Goal: Task Accomplishment & Management: Use online tool/utility

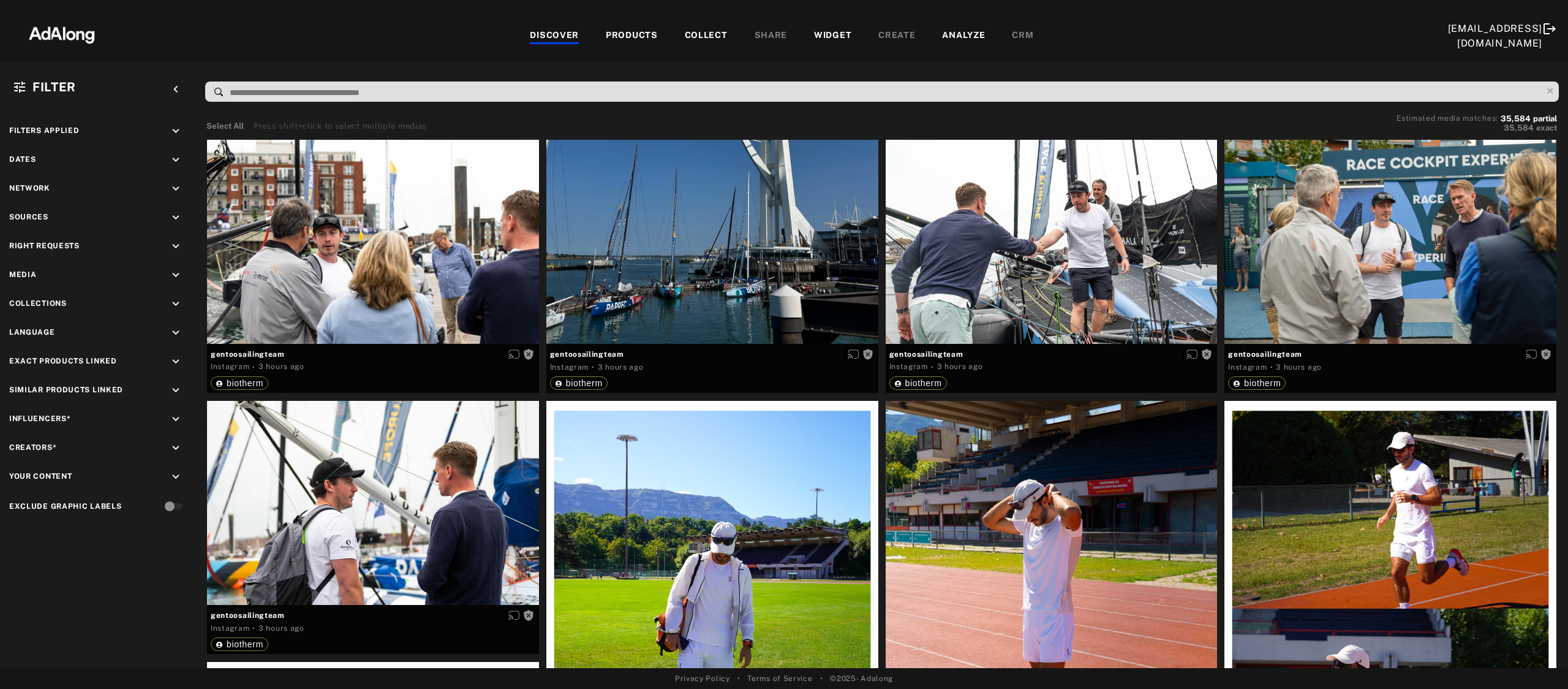
click at [830, 31] on div "WIDGET" at bounding box center [832, 36] width 37 height 15
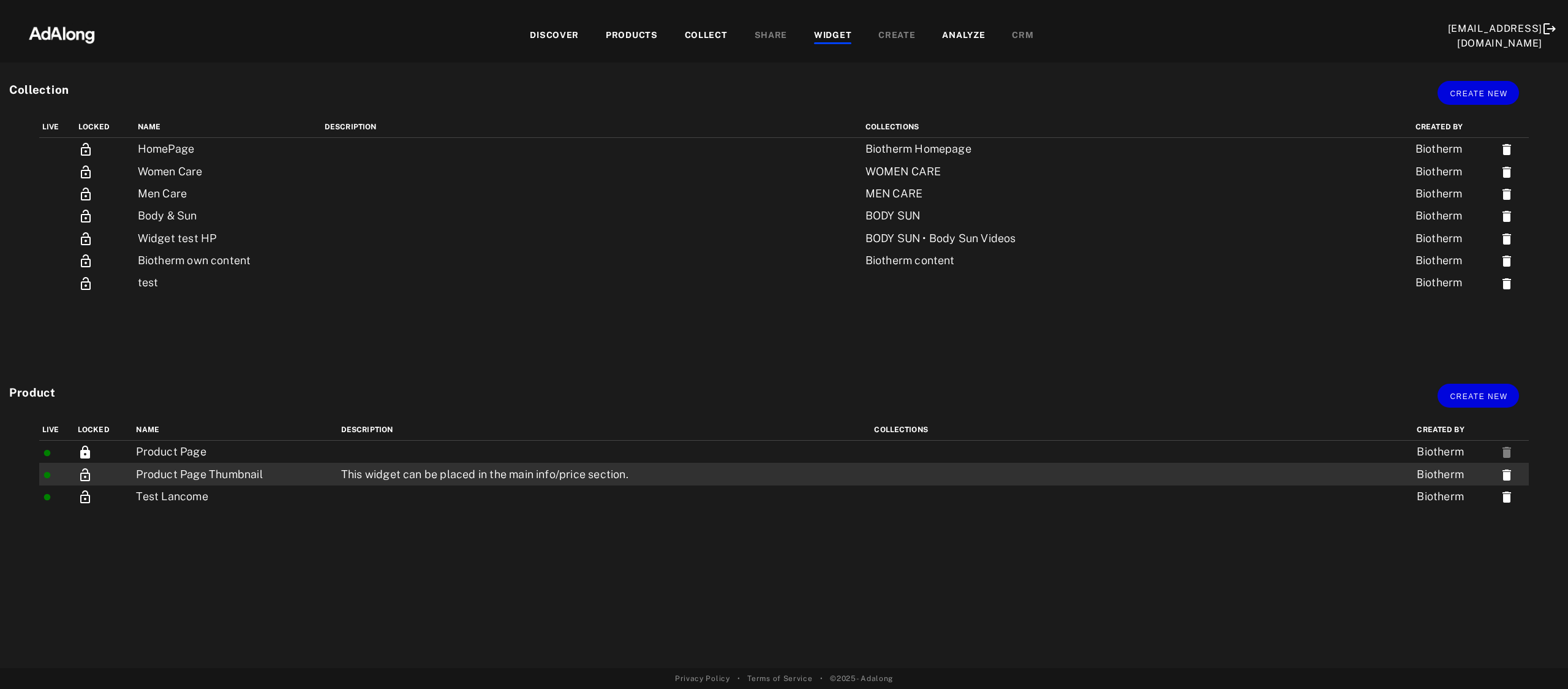
click at [483, 475] on td "This widget can be placed in the main info/price section." at bounding box center [605, 473] width 533 height 22
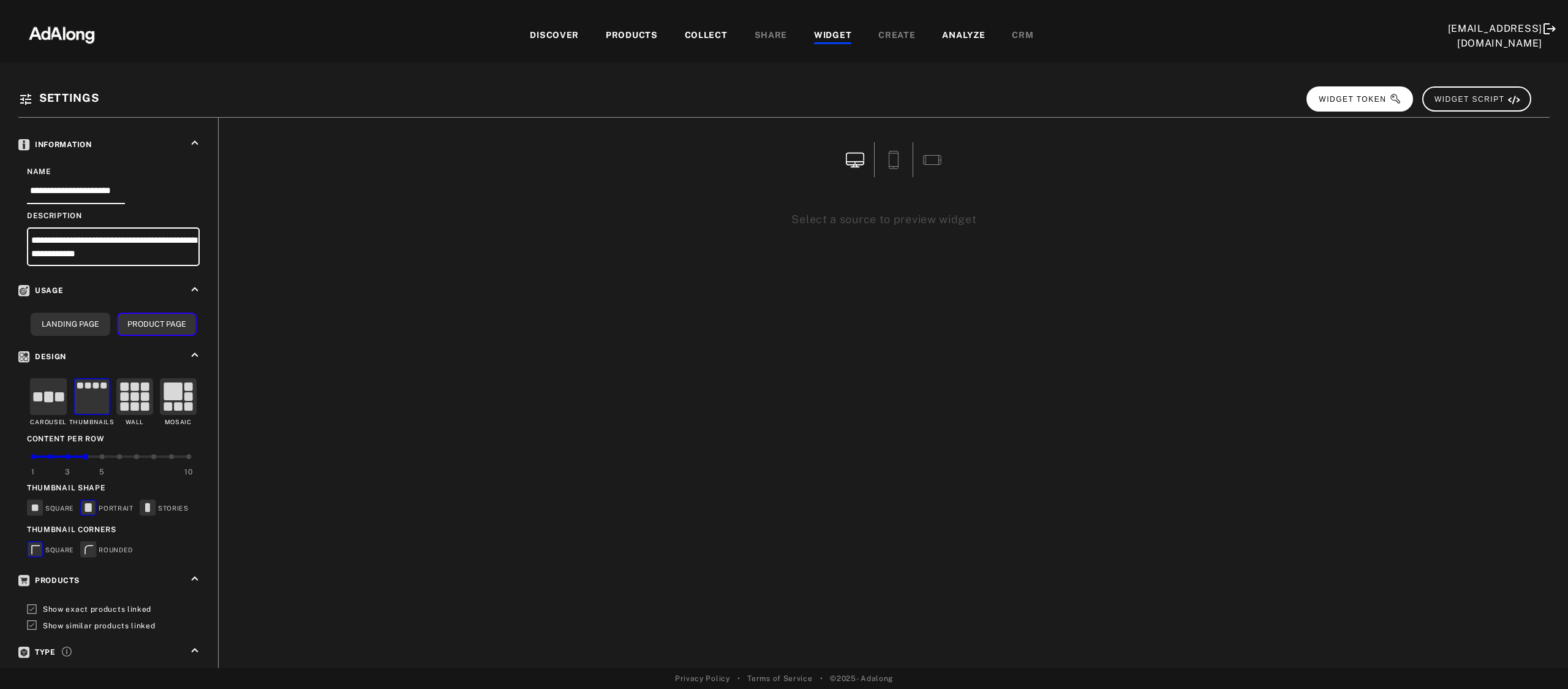
click at [1359, 103] on button "WIDGET TOKEN" at bounding box center [1359, 98] width 107 height 25
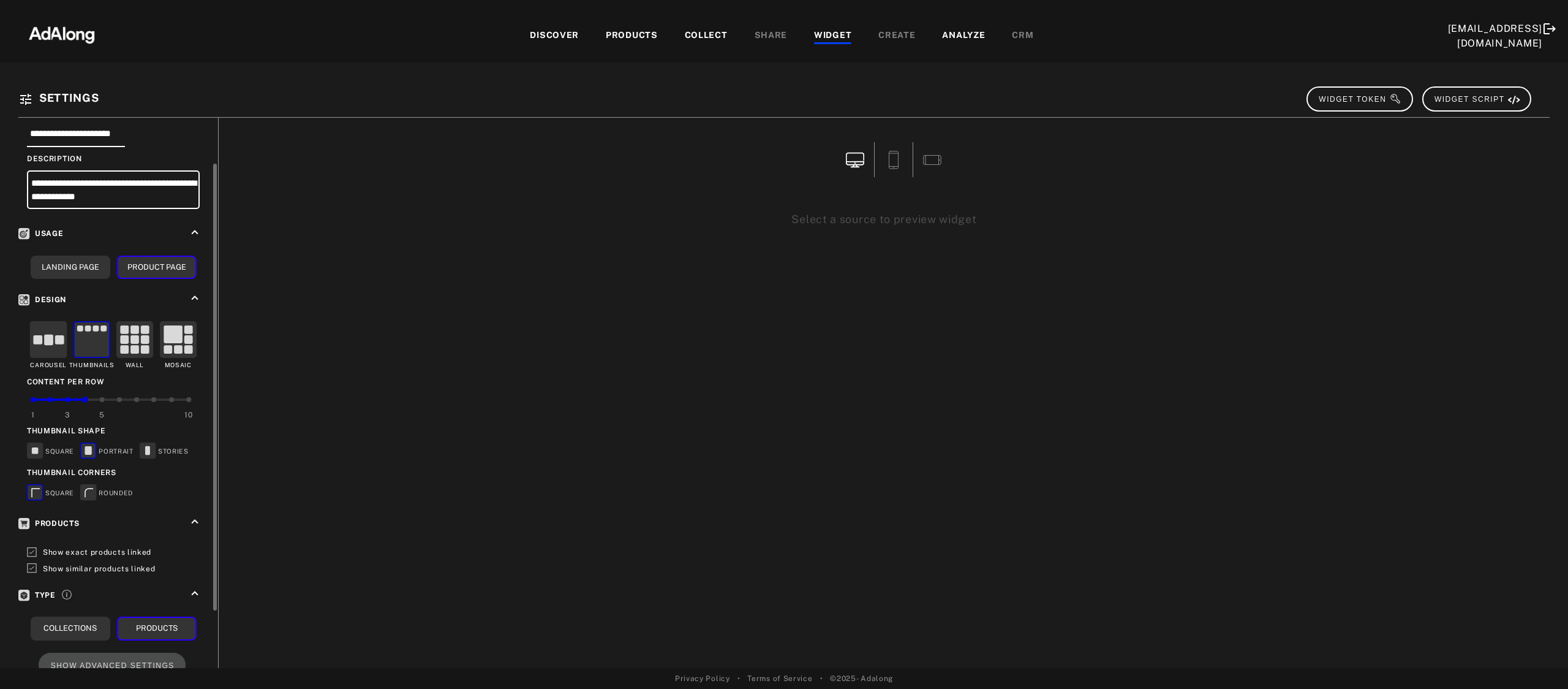
scroll to position [120, 0]
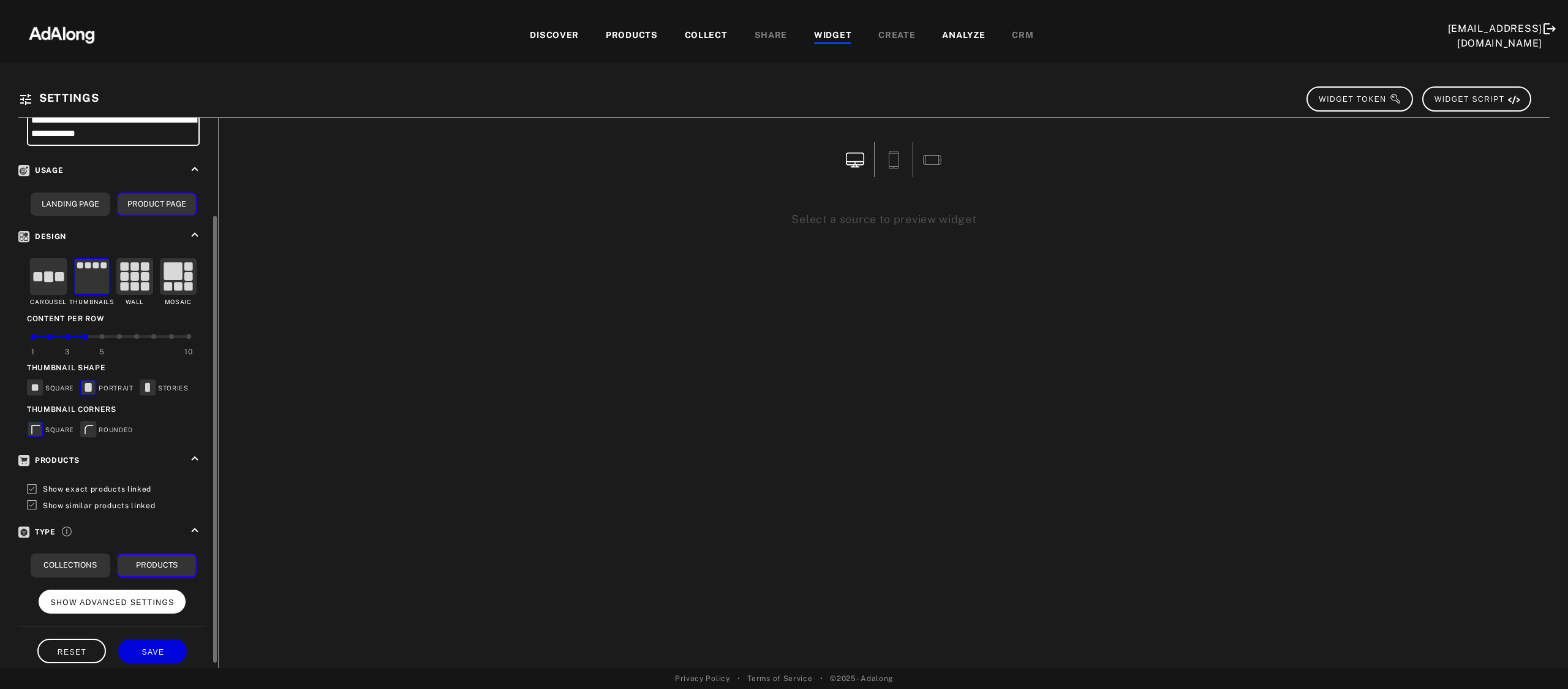
click at [169, 598] on span "SHOW ADVANCED SETTINGS" at bounding box center [113, 602] width 124 height 9
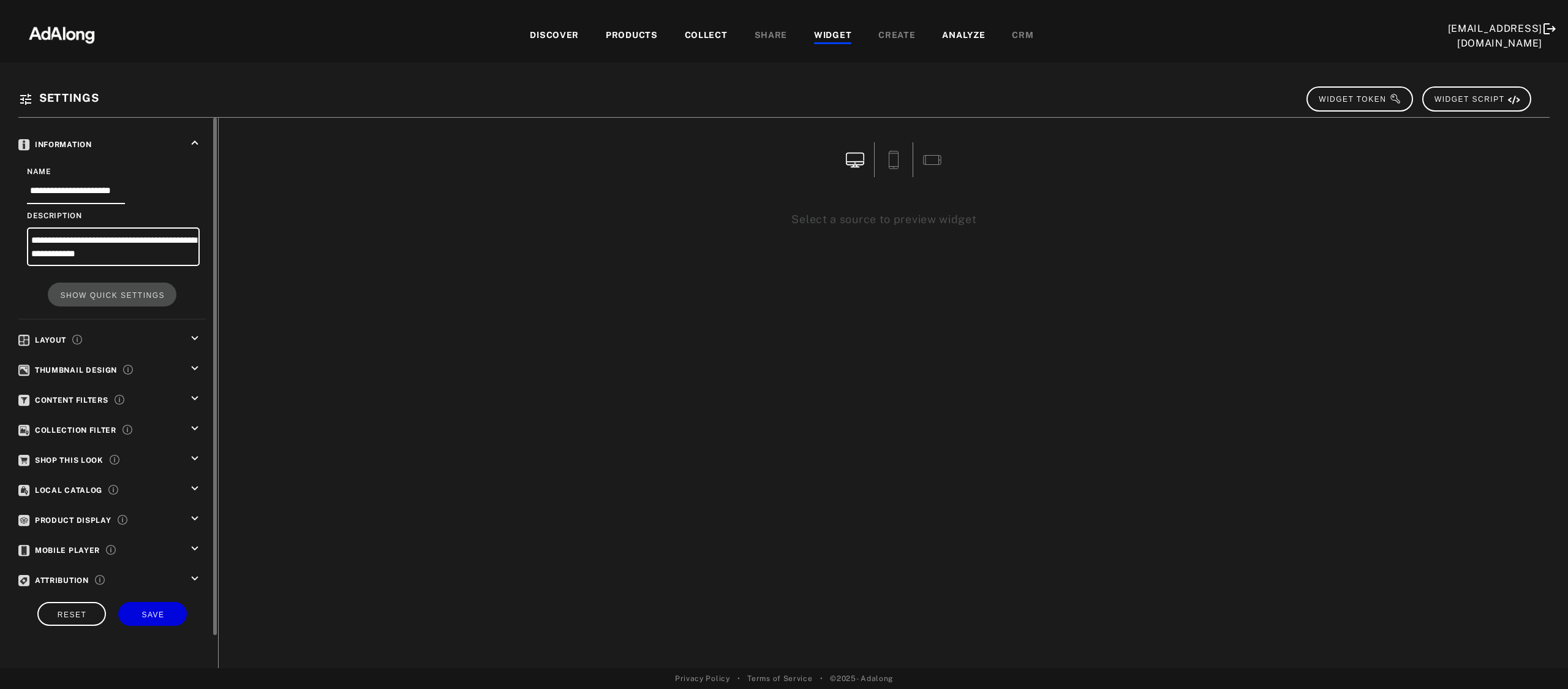
scroll to position [0, 0]
click at [196, 396] on icon "keyboard_arrow_down" at bounding box center [194, 398] width 14 height 14
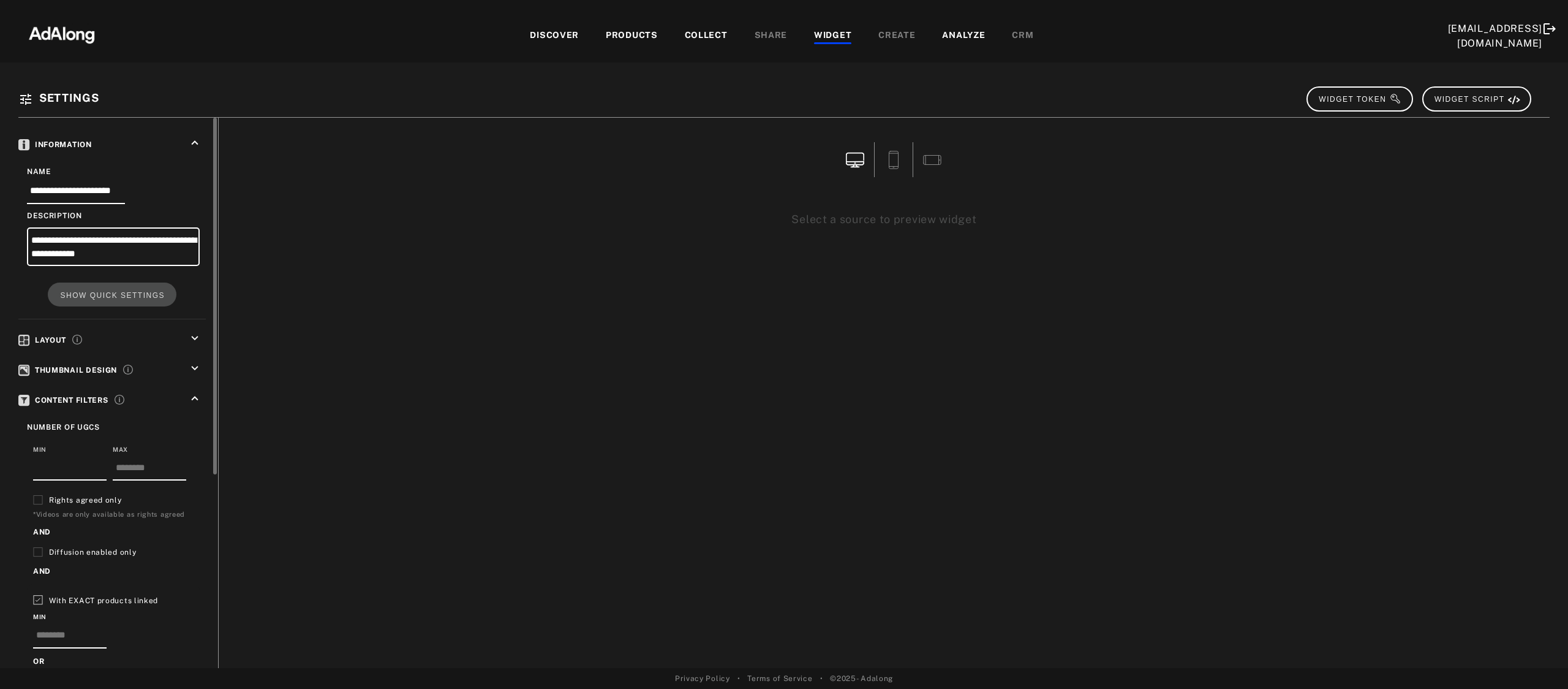
click at [193, 366] on icon "keyboard_arrow_down" at bounding box center [194, 368] width 14 height 14
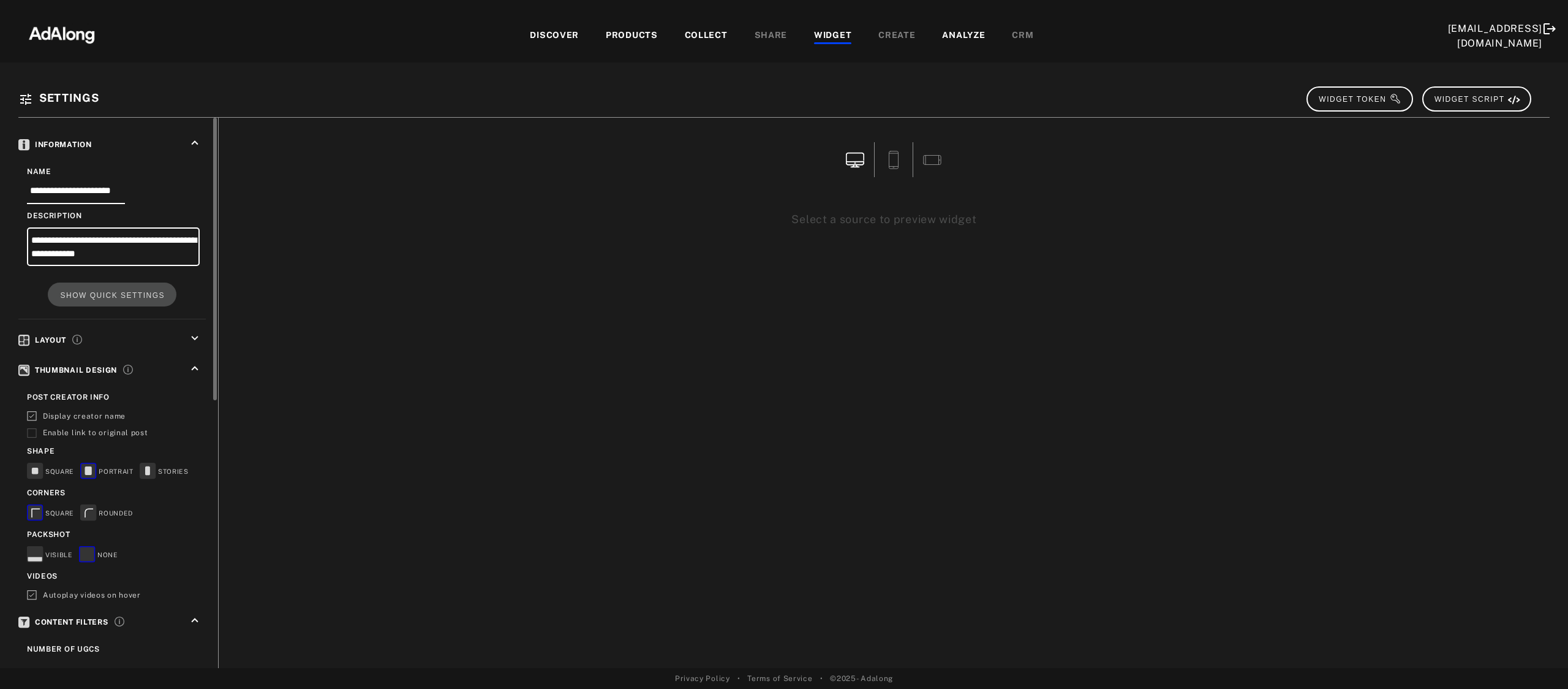
click at [192, 366] on icon "keyboard_arrow_up" at bounding box center [194, 368] width 14 height 14
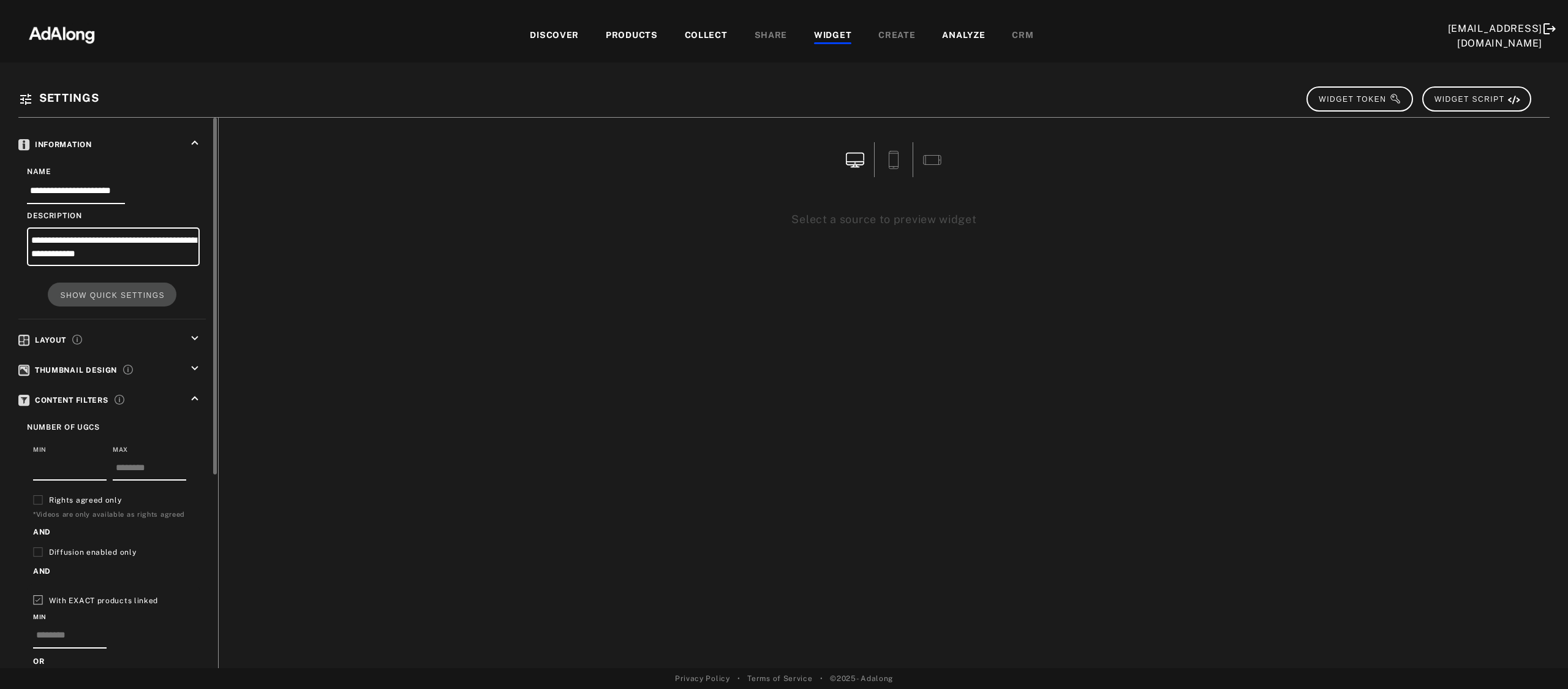
click at [194, 333] on icon "keyboard_arrow_down" at bounding box center [194, 338] width 14 height 14
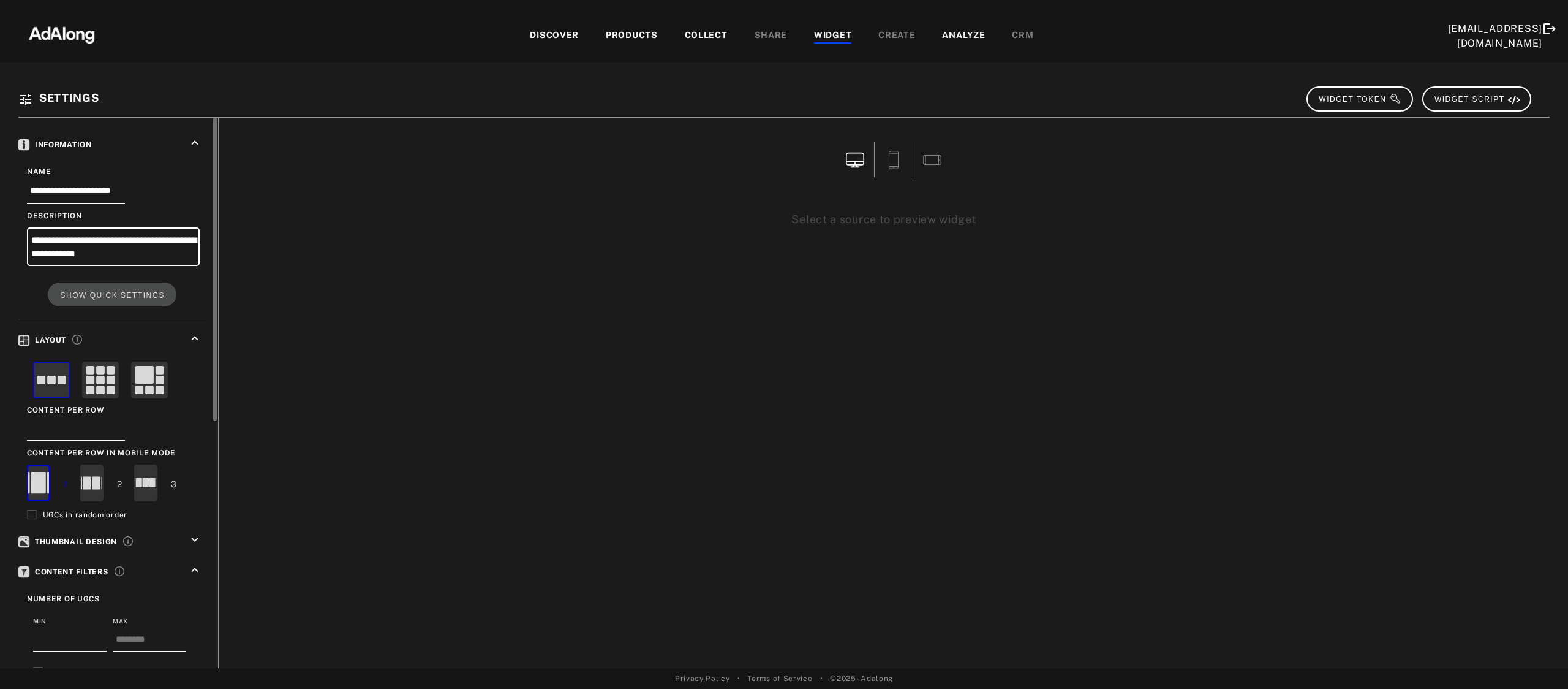
click at [194, 333] on icon "keyboard_arrow_up" at bounding box center [194, 338] width 14 height 14
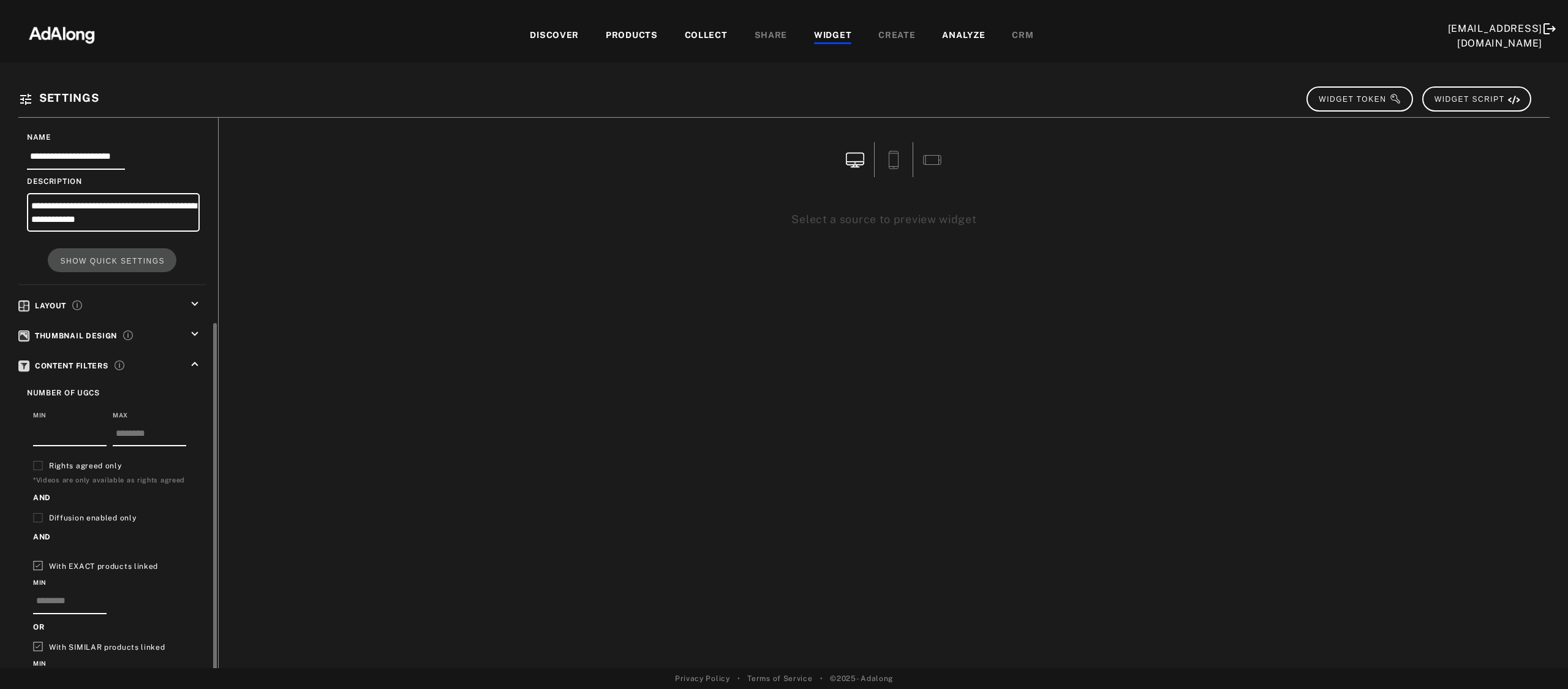
scroll to position [297, 0]
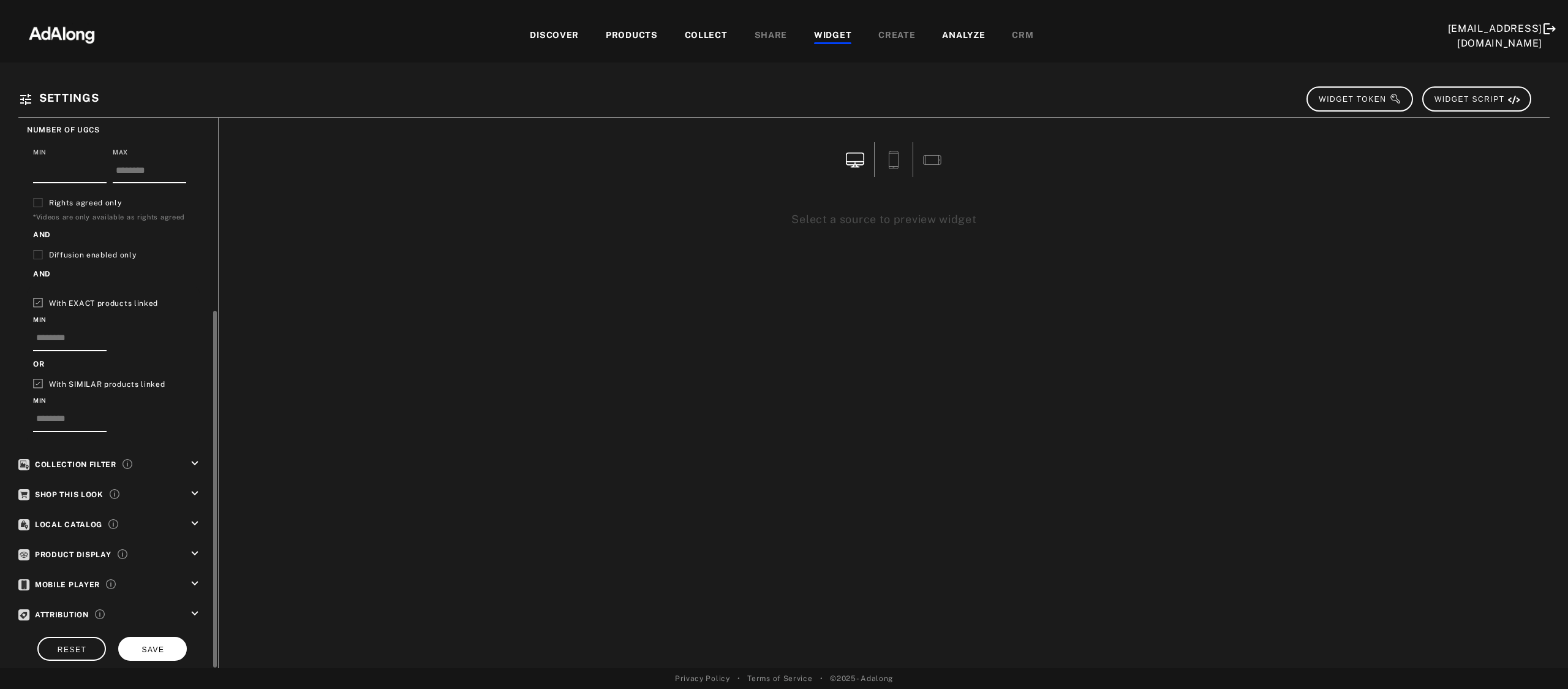
click at [157, 637] on button "SAVE" at bounding box center [152, 649] width 68 height 24
